Goal: Find specific page/section

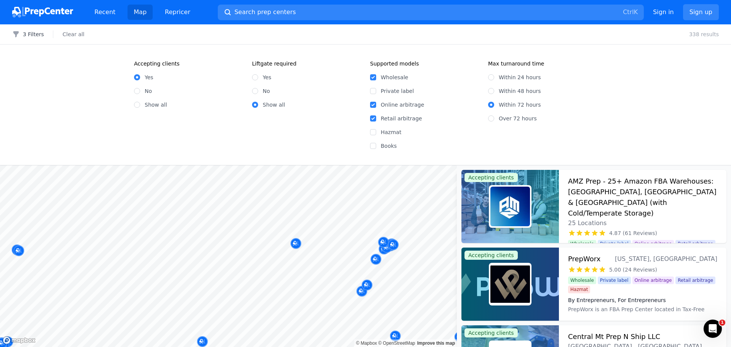
click at [294, 330] on body "Recent Map Repricer Search prep centers Ctrl K Open main menu Sign in Sign up F…" at bounding box center [365, 173] width 731 height 347
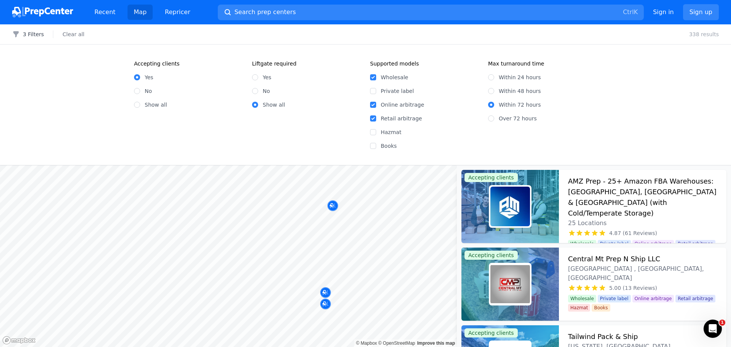
click at [217, 339] on body "Recent Map Repricer Search prep centers Ctrl K Open main menu Sign in Sign up F…" at bounding box center [365, 173] width 731 height 347
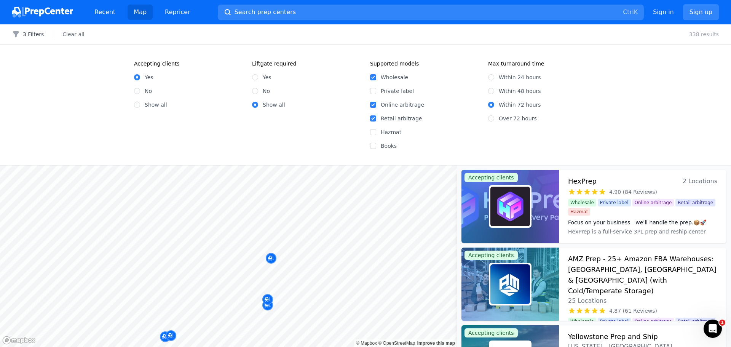
drag, startPoint x: 215, startPoint y: 304, endPoint x: 188, endPoint y: 194, distance: 113.1
click at [188, 194] on body "Recent Map Repricer Search prep centers Ctrl K Open main menu Sign in Sign up F…" at bounding box center [365, 173] width 731 height 347
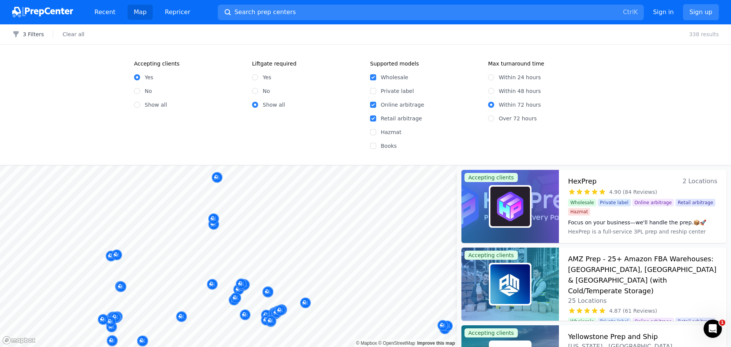
click at [258, 232] on body "Recent Map Repricer Search prep centers Ctrl K Open main menu Sign in Sign up F…" at bounding box center [365, 173] width 731 height 347
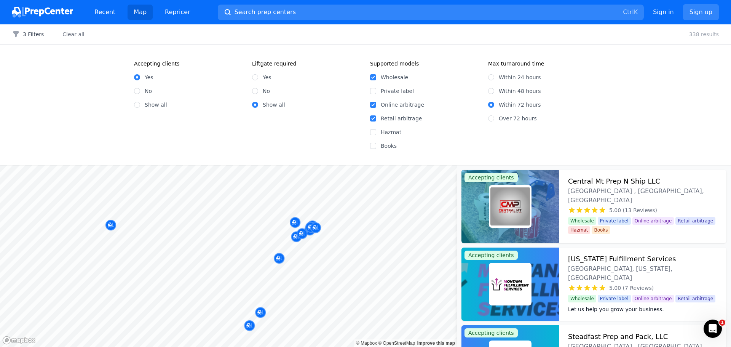
click at [174, 270] on body "Recent Map Repricer Search prep centers Ctrl K Open main menu Sign in Sign up F…" at bounding box center [365, 173] width 731 height 347
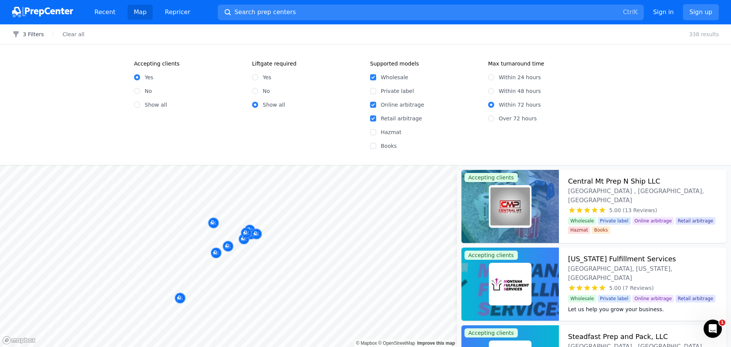
click at [251, 300] on body "Recent Map Repricer Search prep centers Ctrl K Open main menu Sign in Sign up F…" at bounding box center [365, 173] width 731 height 347
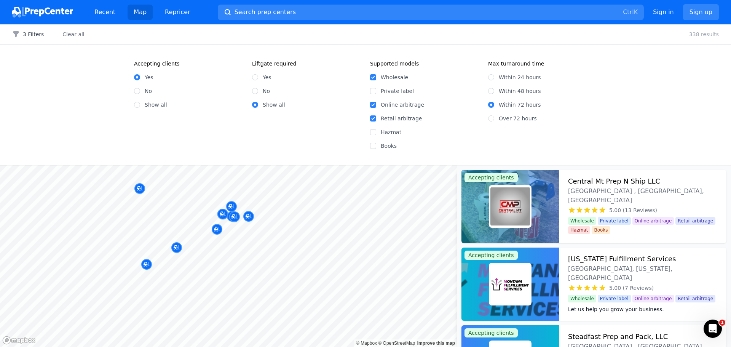
click at [247, 328] on body "Recent Map Repricer Search prep centers Ctrl K Open main menu Sign in Sign up F…" at bounding box center [365, 173] width 731 height 347
click at [220, 230] on div at bounding box center [231, 232] width 146 height 6
click at [217, 230] on div at bounding box center [231, 232] width 146 height 6
click at [219, 215] on div at bounding box center [207, 217] width 146 height 6
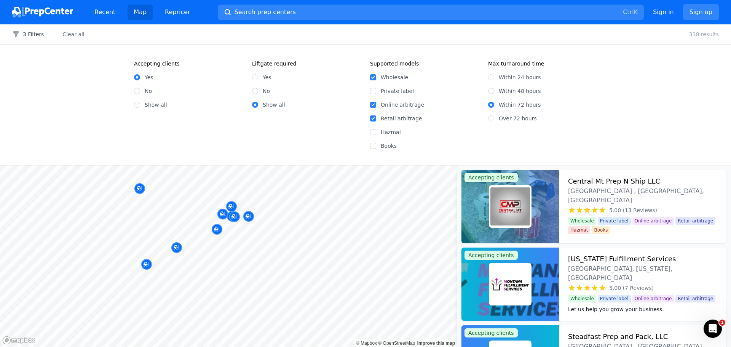
click at [217, 227] on div at bounding box center [147, 225] width 146 height 6
drag, startPoint x: 217, startPoint y: 227, endPoint x: 216, endPoint y: 231, distance: 4.3
click at [216, 229] on body "Recent Map Repricer Search prep centers Ctrl K Open main menu Sign in Sign up F…" at bounding box center [365, 173] width 731 height 347
click at [216, 230] on div at bounding box center [231, 232] width 146 height 6
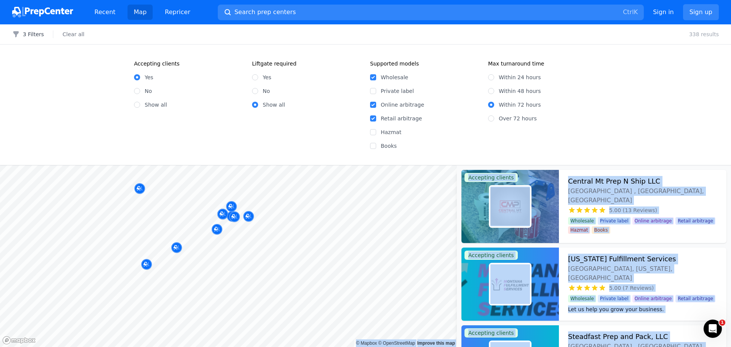
click at [251, 252] on body "Recent Map Repricer Search prep centers Ctrl K Open main menu Sign in Sign up F…" at bounding box center [365, 173] width 731 height 347
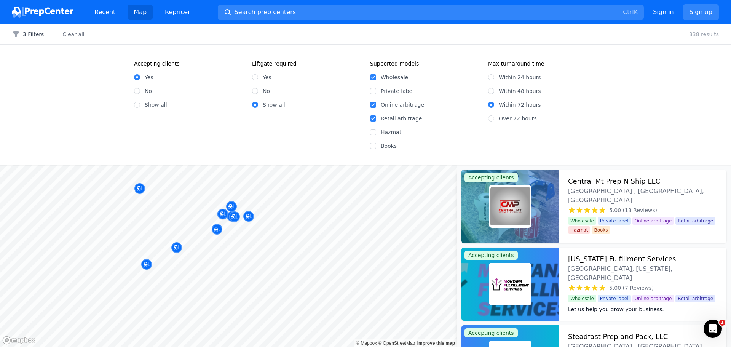
drag, startPoint x: 335, startPoint y: 253, endPoint x: 339, endPoint y: 253, distance: 4.2
click at [335, 253] on div at bounding box center [371, 253] width 146 height 6
